Goal: Navigation & Orientation: Find specific page/section

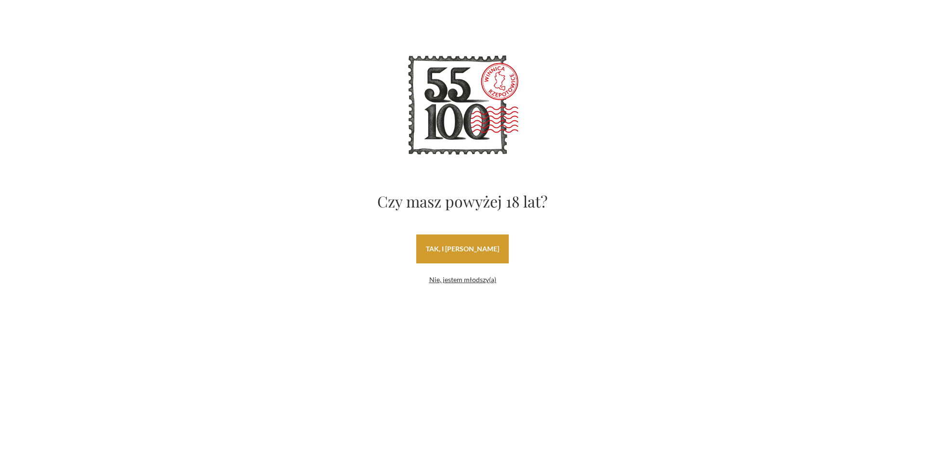
click at [458, 243] on link "tak, i [PERSON_NAME]" at bounding box center [462, 249] width 92 height 29
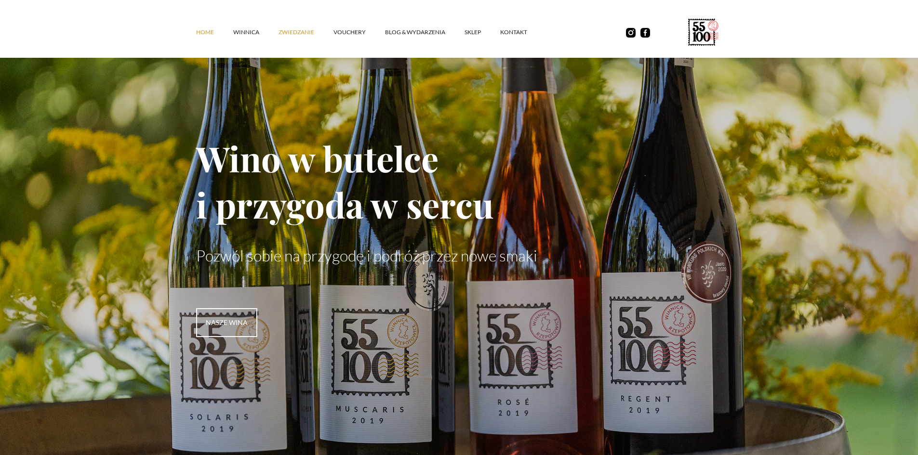
click at [280, 33] on link "ZWIEDZANIE" at bounding box center [305, 32] width 55 height 29
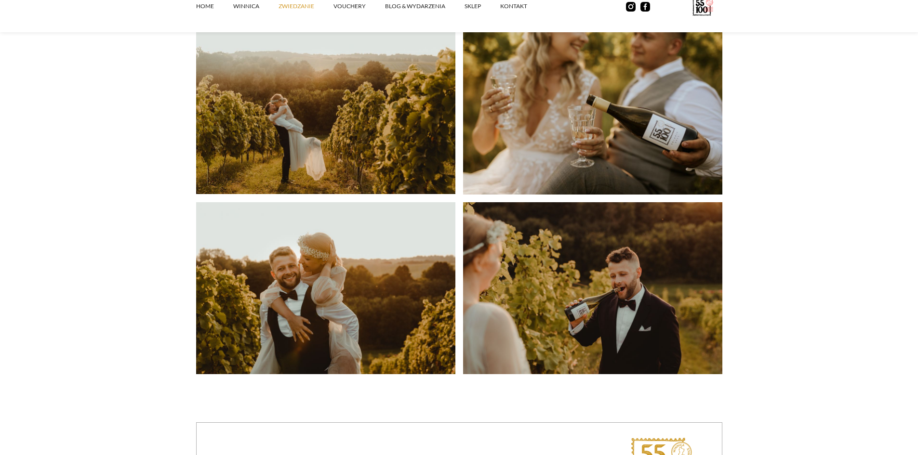
scroll to position [2408, 0]
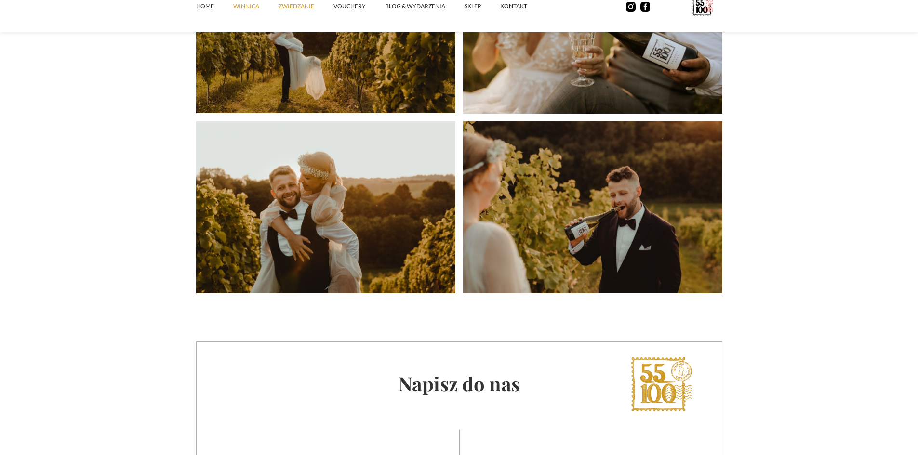
click at [242, 6] on link "winnica" at bounding box center [255, 6] width 45 height 29
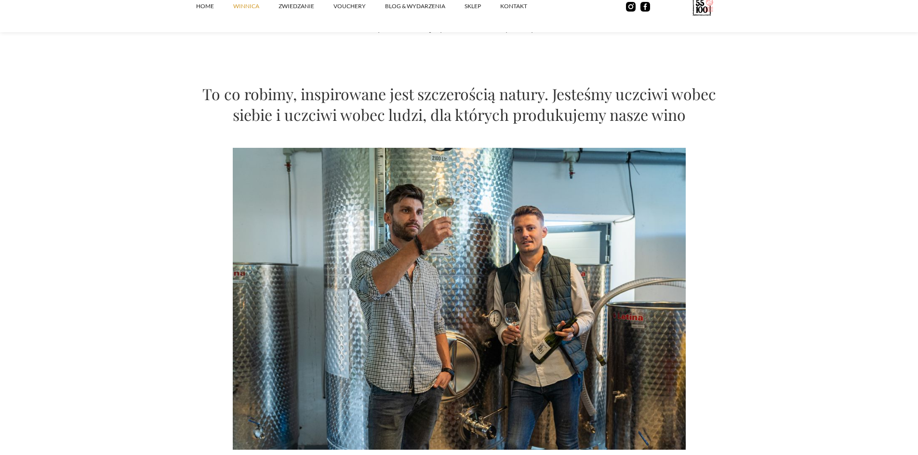
scroll to position [385, 0]
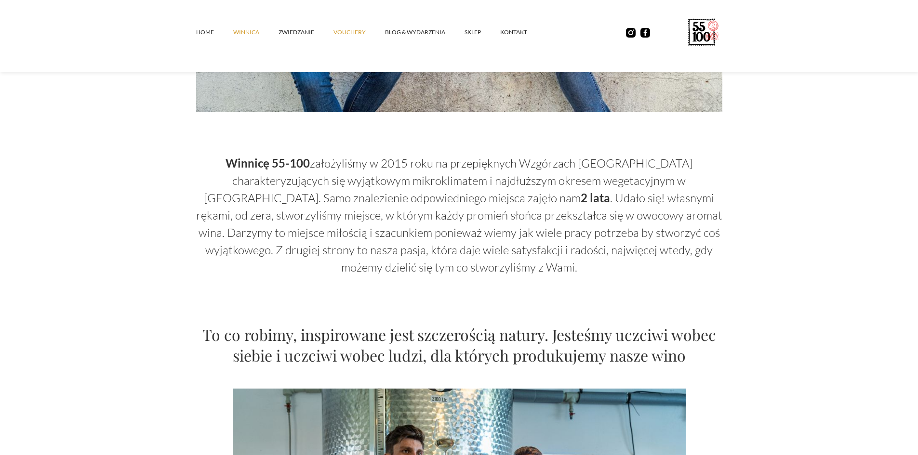
click at [340, 30] on link "vouchery" at bounding box center [359, 32] width 52 height 29
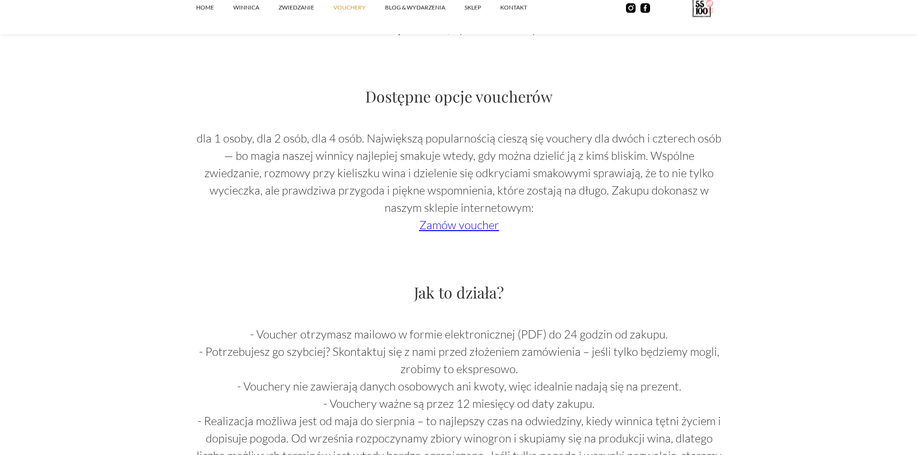
scroll to position [674, 0]
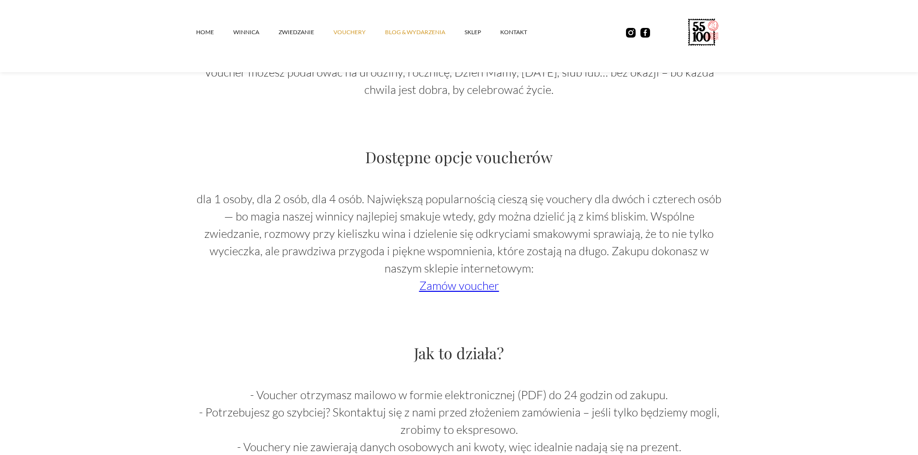
click at [420, 32] on link "Blog & Wydarzenia" at bounding box center [424, 32] width 79 height 29
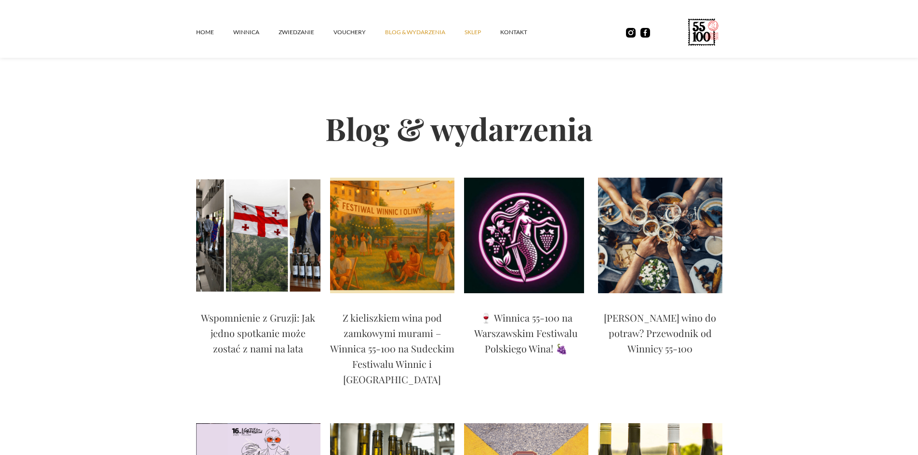
click at [468, 30] on link "SKLEP" at bounding box center [482, 32] width 36 height 29
